Goal: Information Seeking & Learning: Learn about a topic

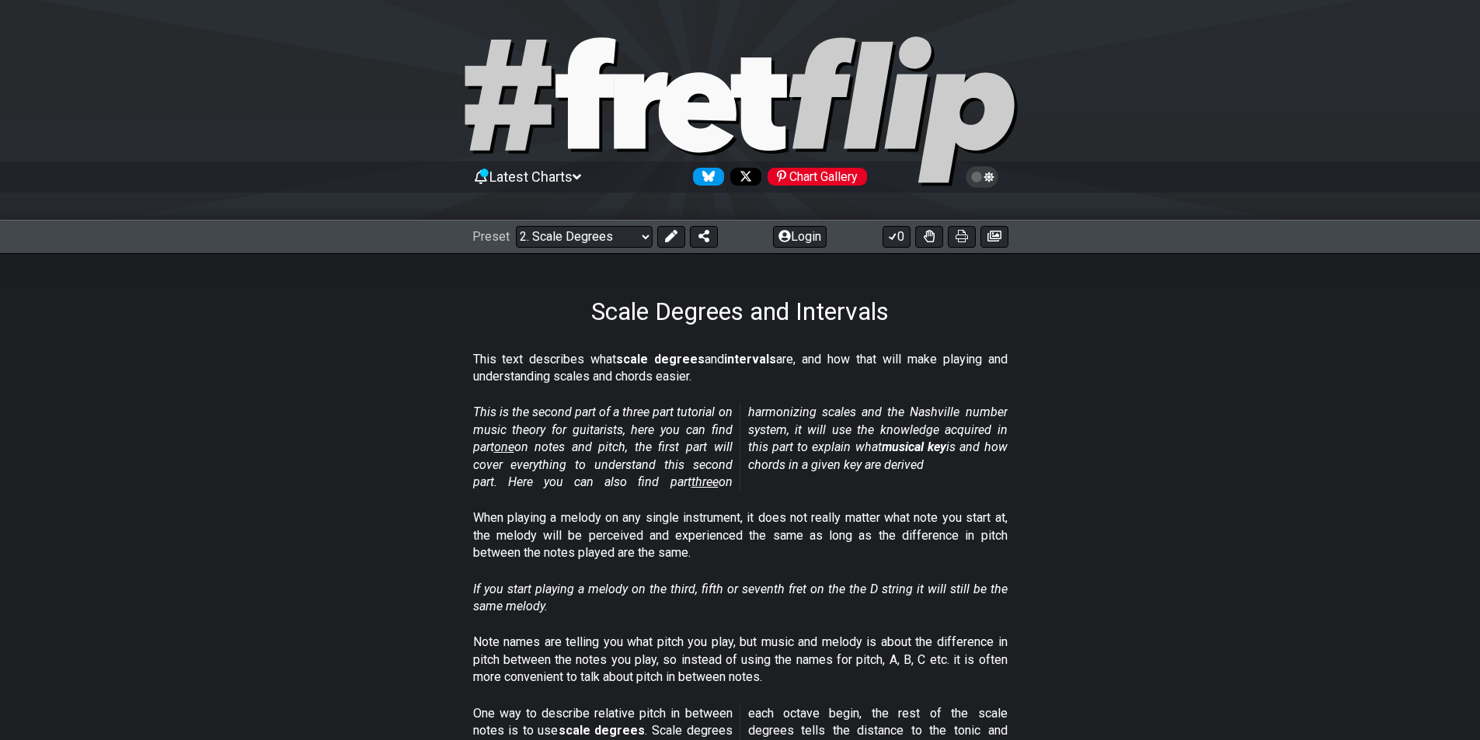
click at [609, 89] on icon at bounding box center [585, 92] width 60 height 111
select select "/welcome"
select select "C"
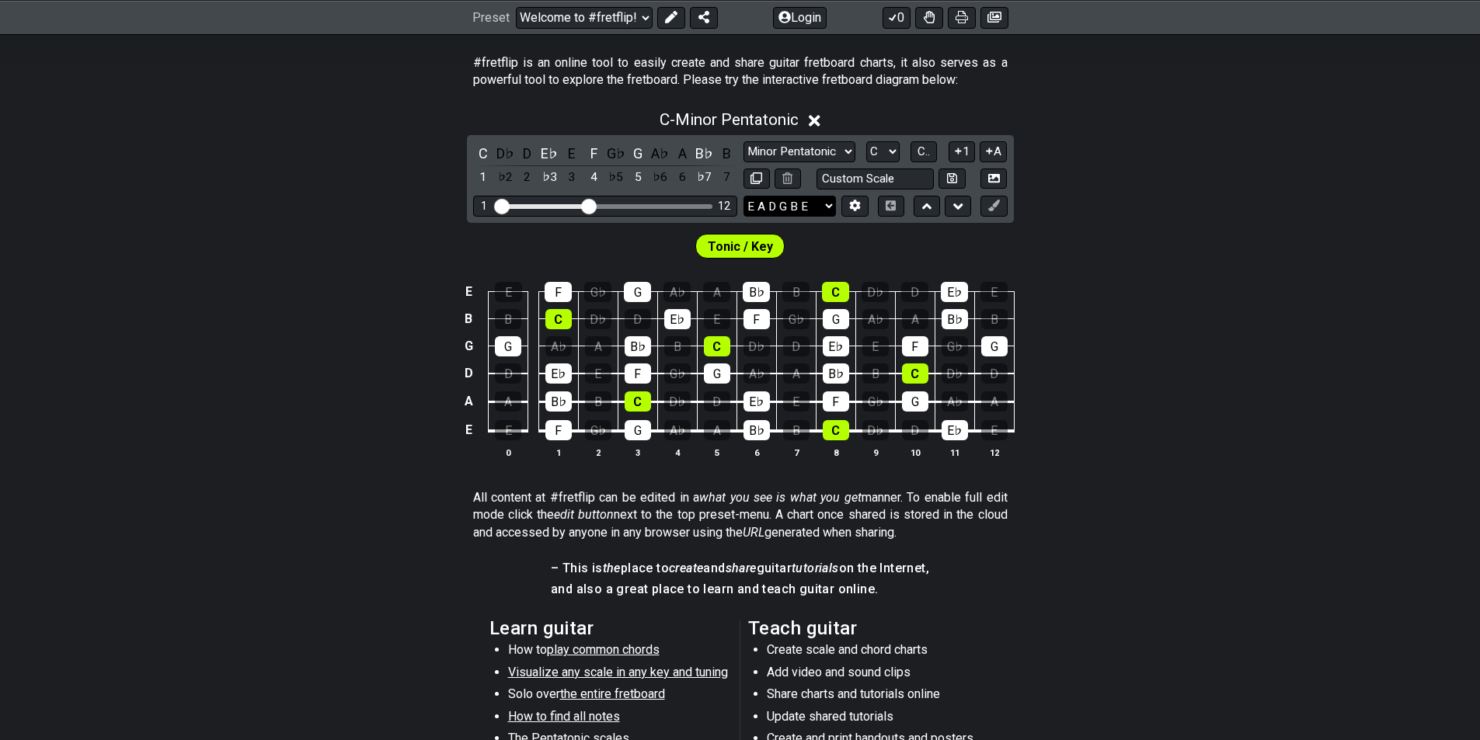
scroll to position [311, 0]
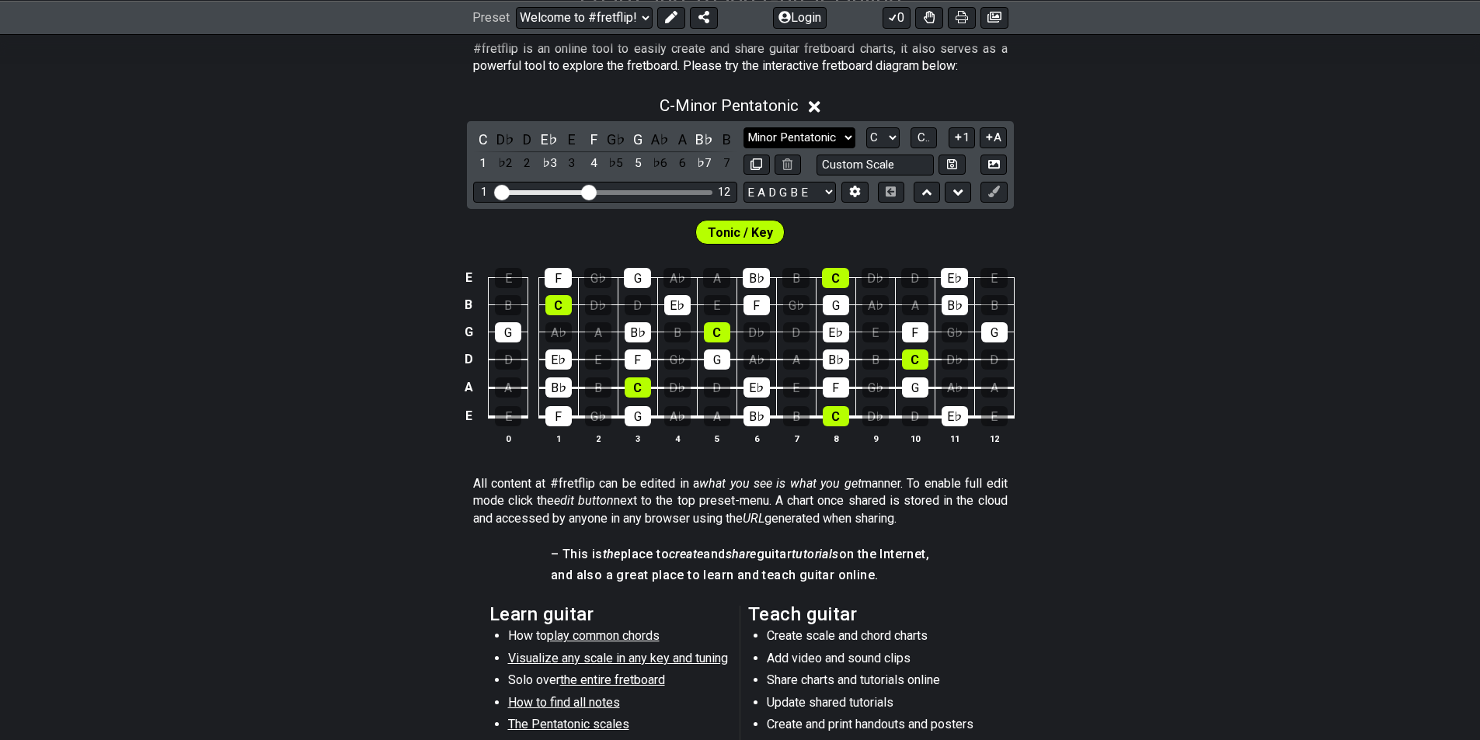
click at [817, 140] on select "Minor Pentatonic Click to edit Minor Pentatonic Major Pentatonic Minor Blues Ma…" at bounding box center [800, 137] width 112 height 21
click at [744, 127] on select "Minor Pentatonic Click to edit Minor Pentatonic Major Pentatonic Minor Blues Ma…" at bounding box center [800, 137] width 112 height 21
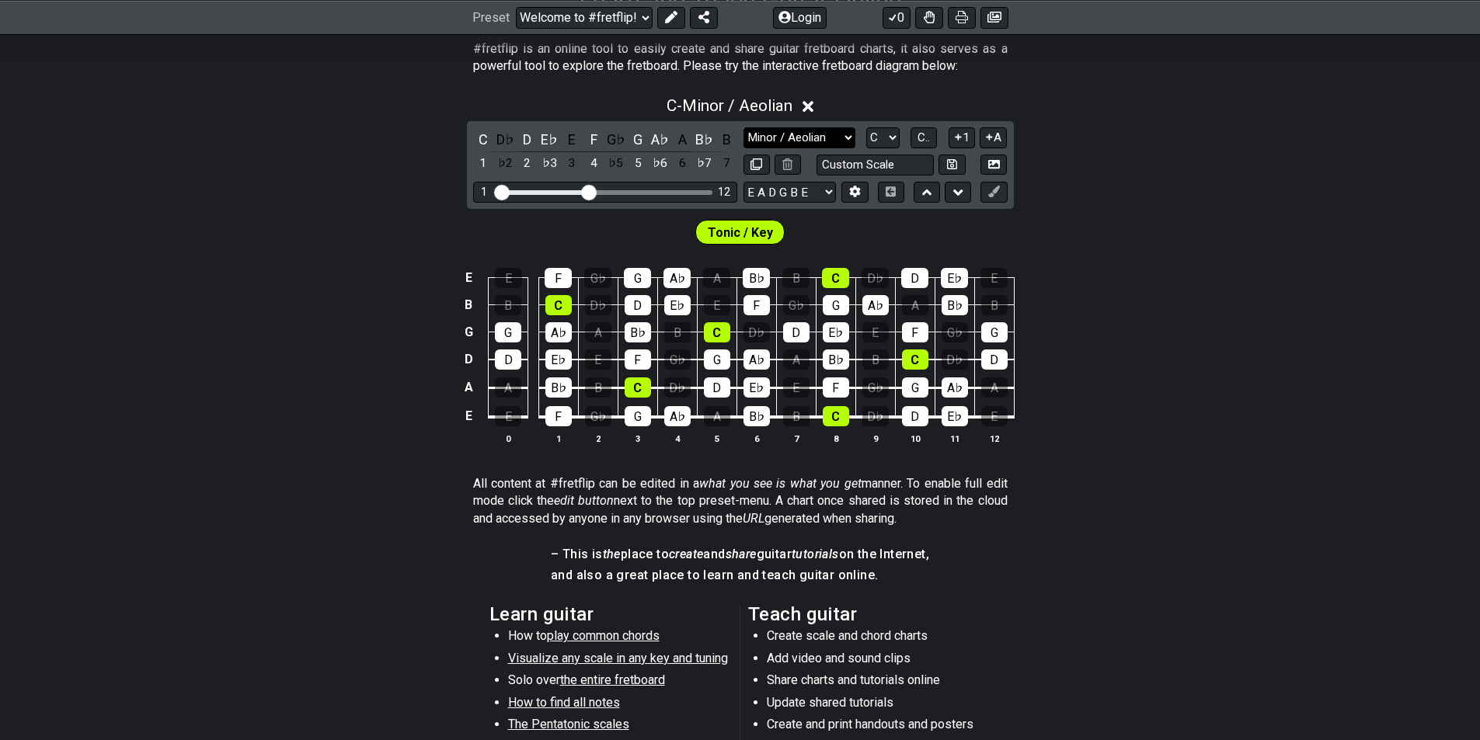
click at [813, 138] on select "Minor Pentatonic Click to edit Minor Pentatonic Major Pentatonic Minor Blues Ma…" at bounding box center [800, 137] width 112 height 21
click at [744, 127] on select "Minor Pentatonic Click to edit Minor Pentatonic Major Pentatonic Minor Blues Ma…" at bounding box center [800, 137] width 112 height 21
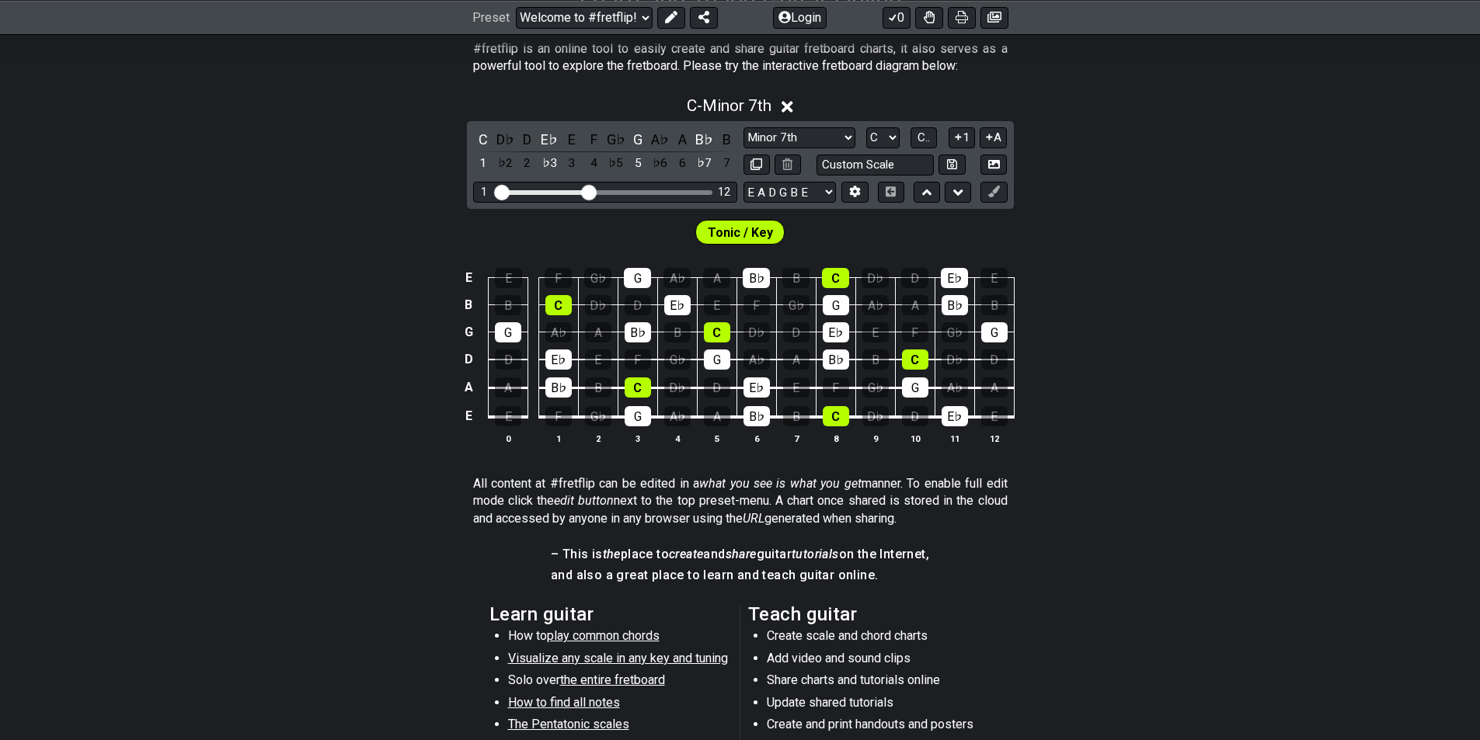
drag, startPoint x: 776, startPoint y: 141, endPoint x: 783, endPoint y: 85, distance: 55.6
click at [782, 127] on select "Minor Pentatonic Click to edit Minor Pentatonic Major Pentatonic Minor Blues Ma…" at bounding box center [800, 137] width 112 height 21
select select "Minor / Aeolian"
click at [744, 127] on select "Minor Pentatonic Click to edit Minor Pentatonic Major Pentatonic Minor Blues Ma…" at bounding box center [800, 137] width 112 height 21
